Goal: Register for event/course

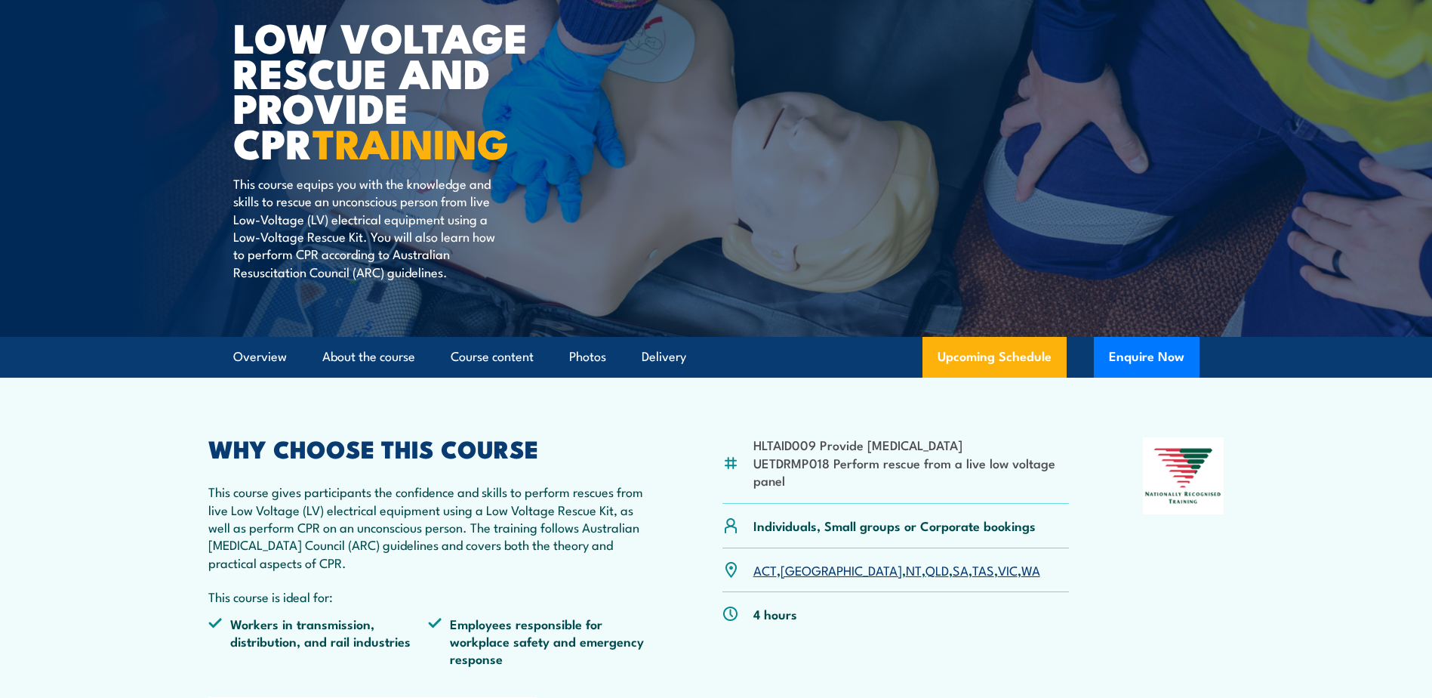
scroll to position [151, 0]
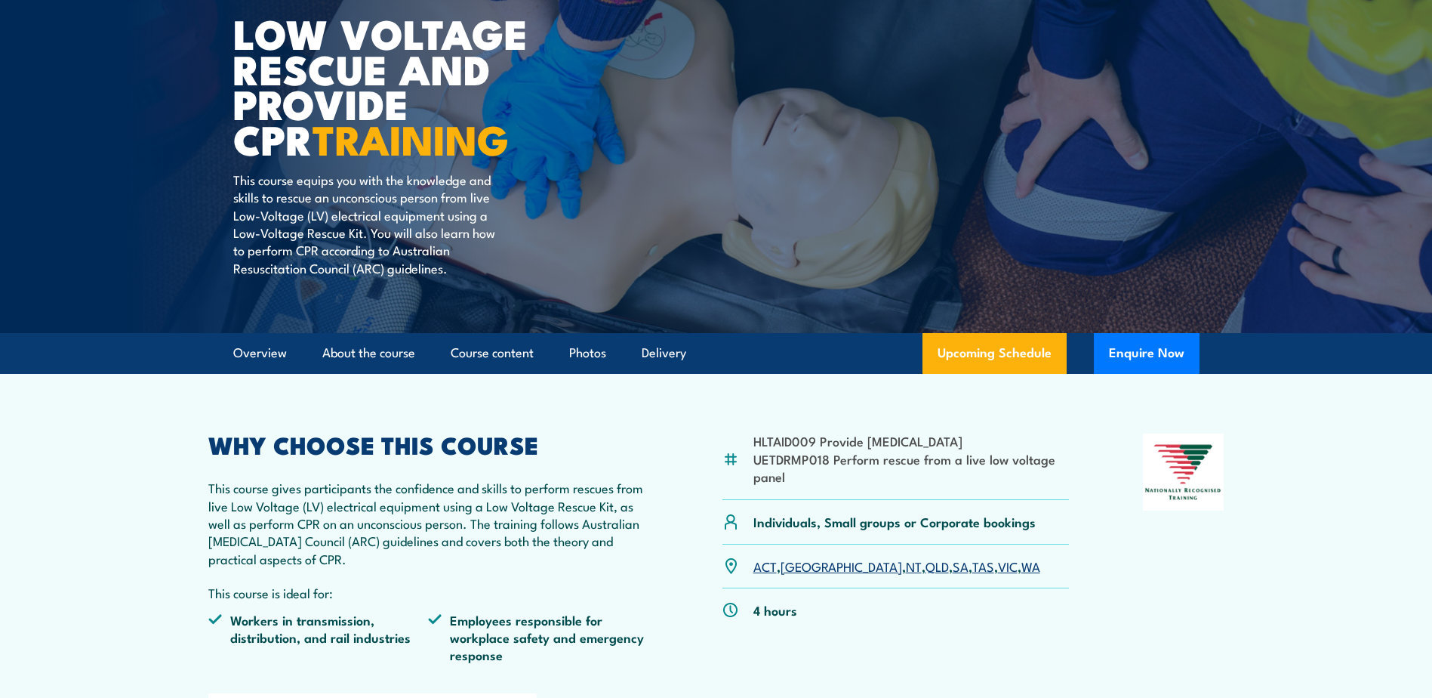
click at [795, 565] on link "[GEOGRAPHIC_DATA]" at bounding box center [842, 565] width 122 height 18
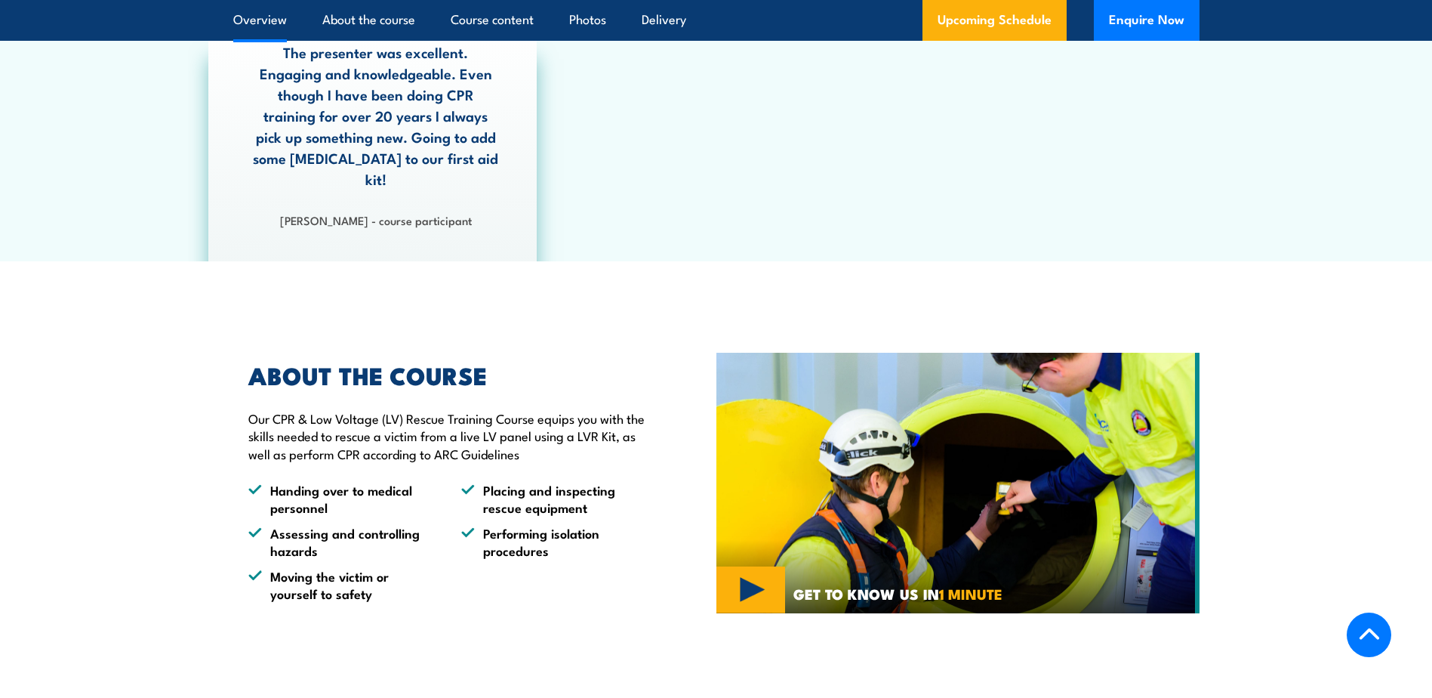
scroll to position [76, 0]
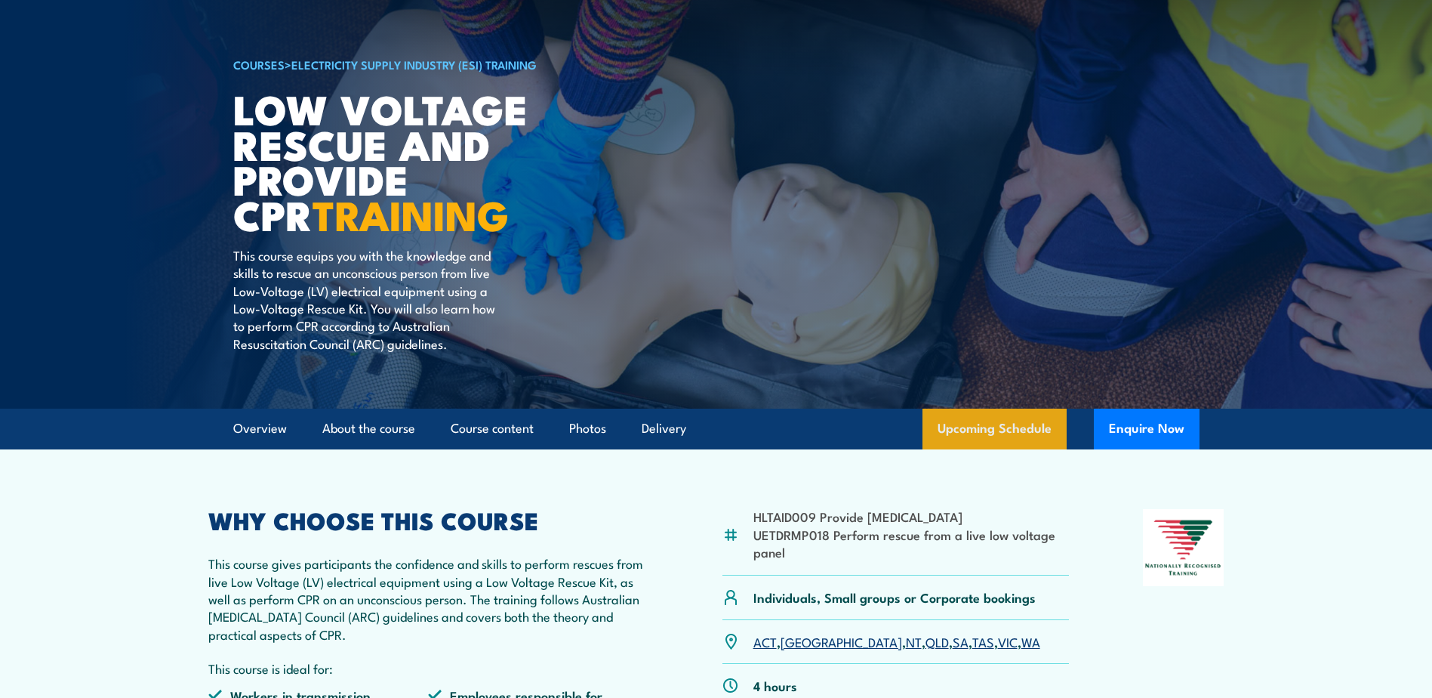
click at [1011, 419] on link "Upcoming Schedule" at bounding box center [995, 428] width 144 height 41
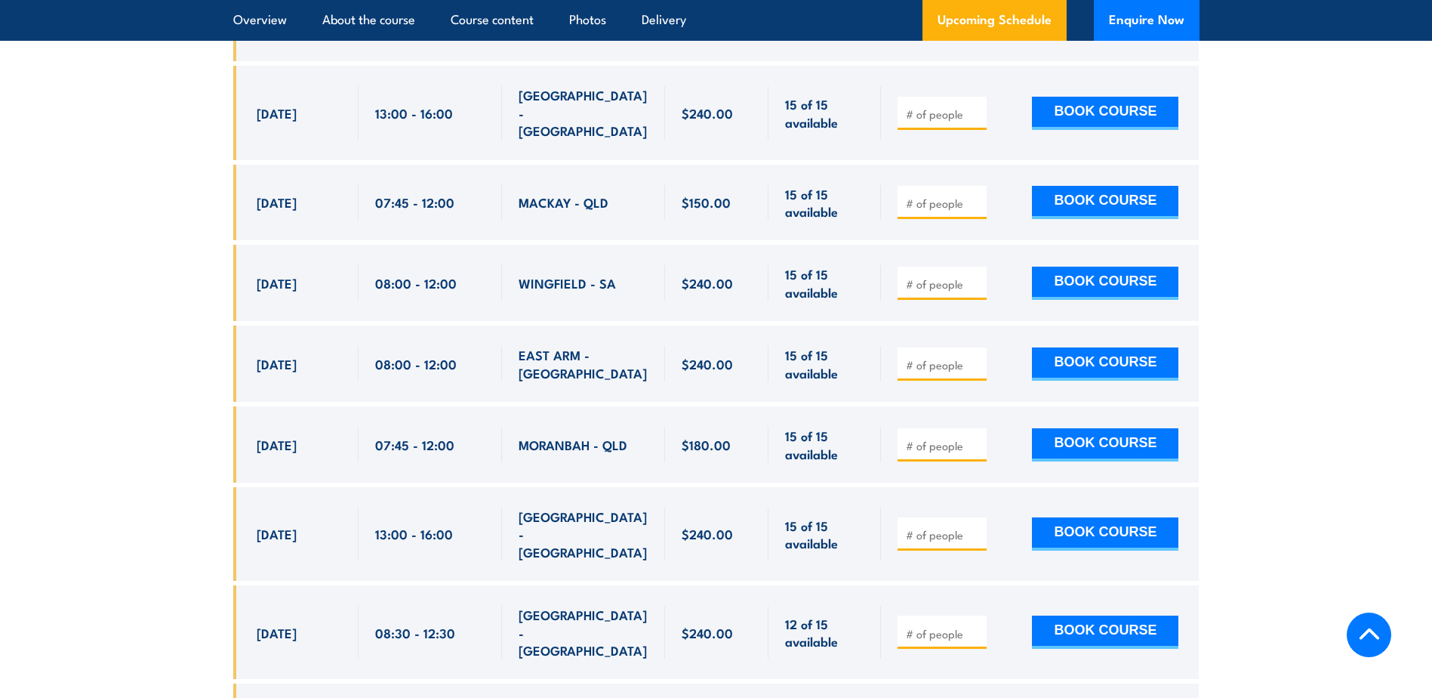
scroll to position [3447, 0]
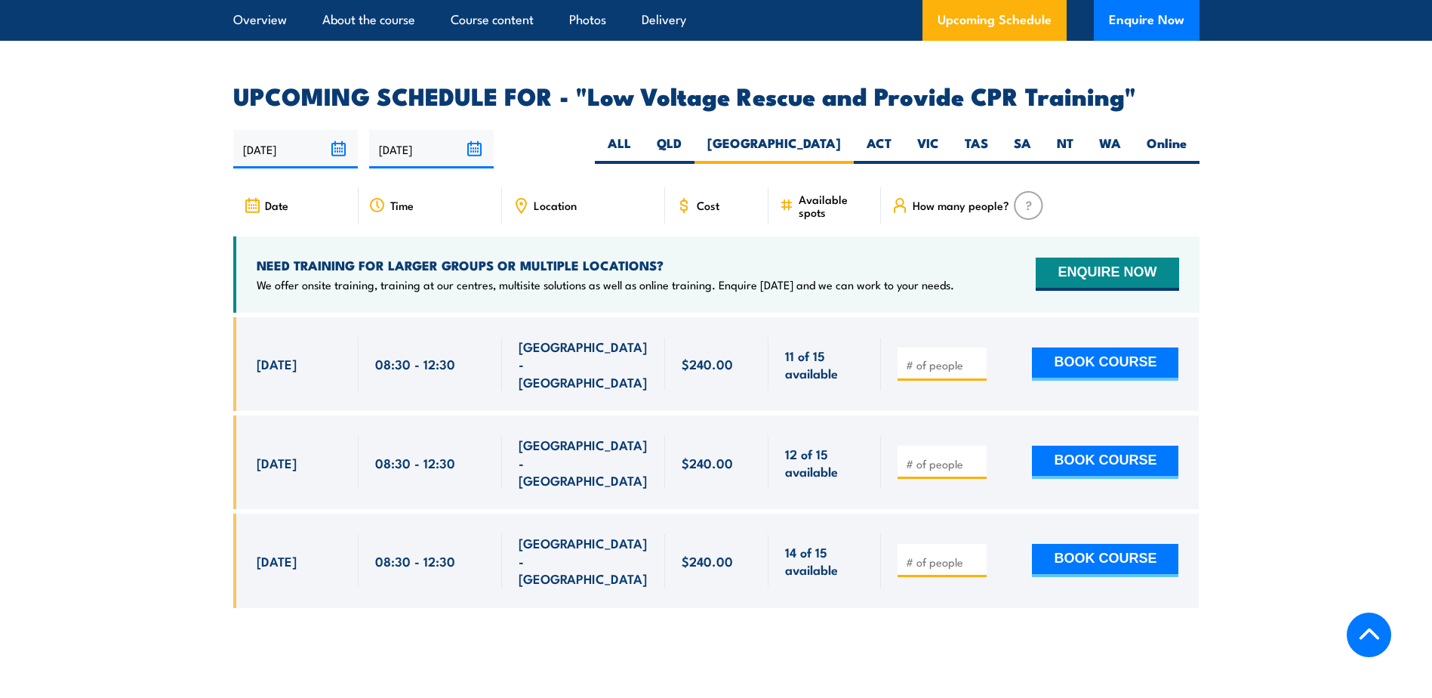
scroll to position [2541, 0]
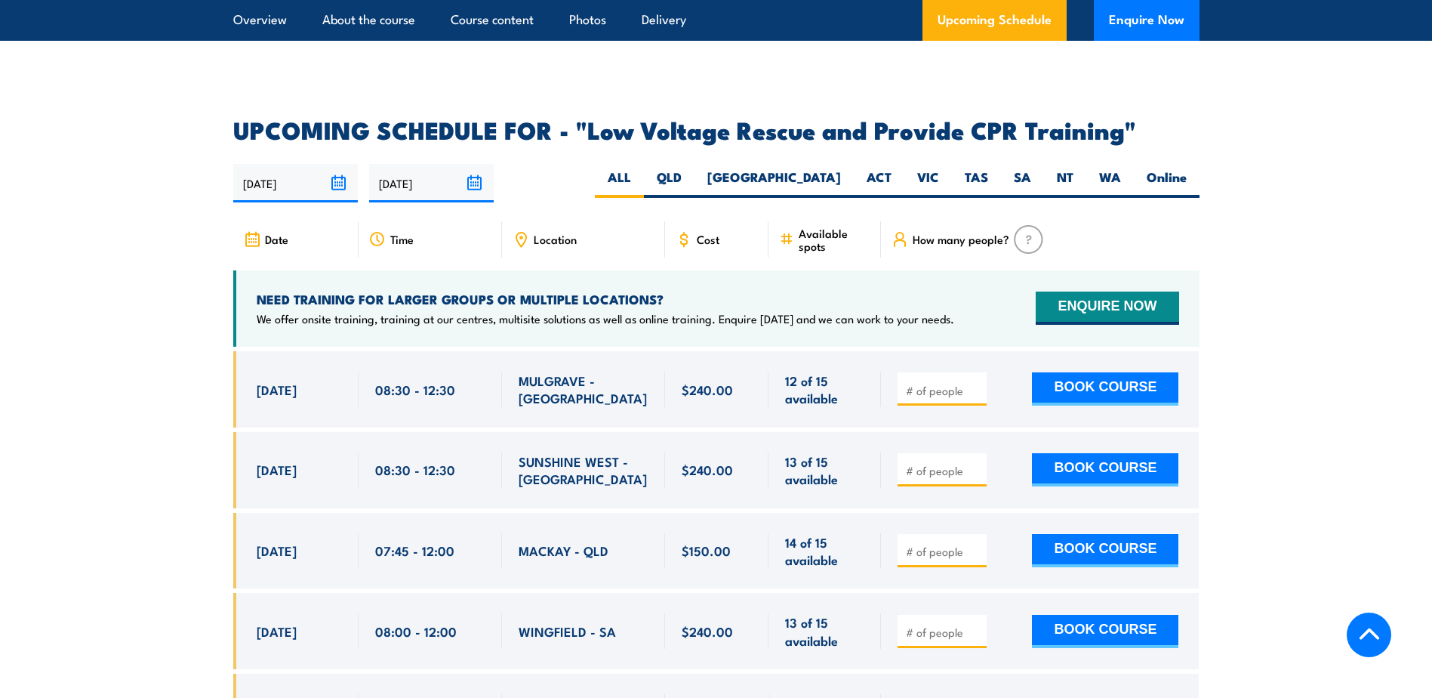
scroll to position [2541, 0]
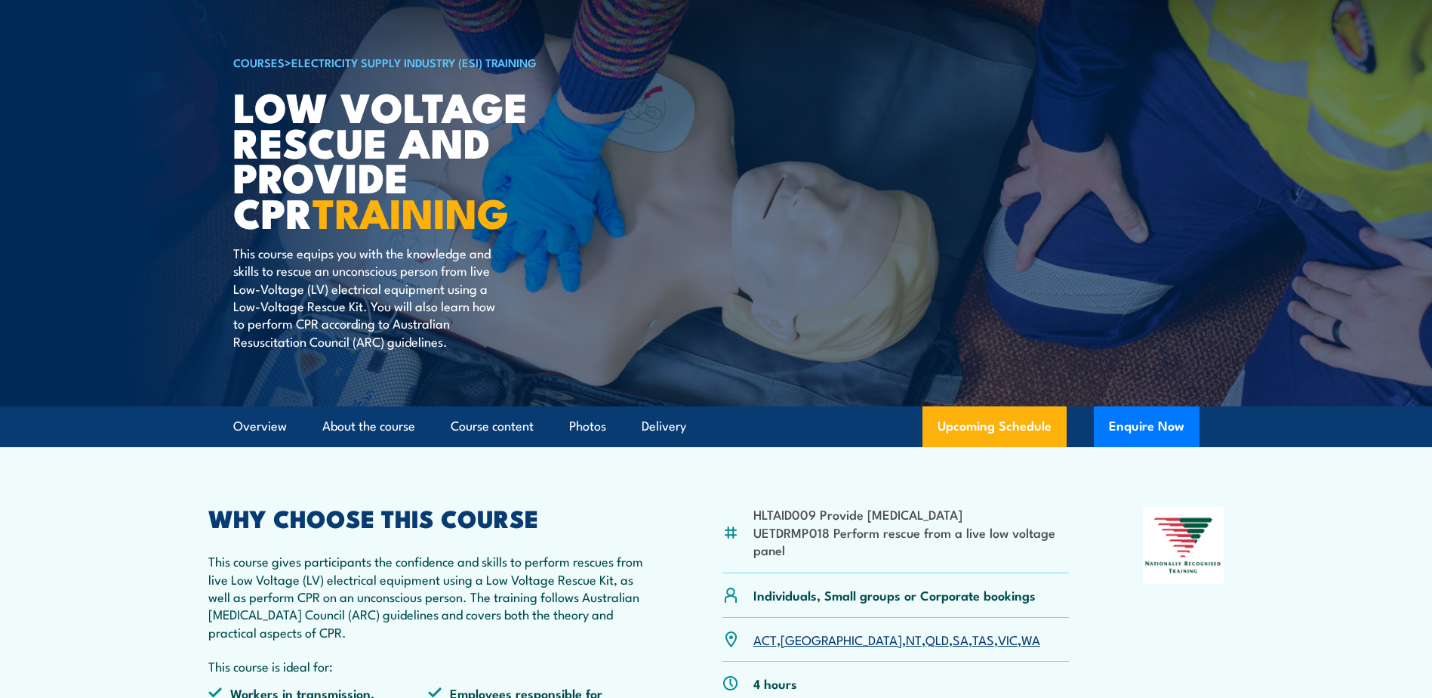
scroll to position [76, 0]
